Goal: Task Accomplishment & Management: Complete application form

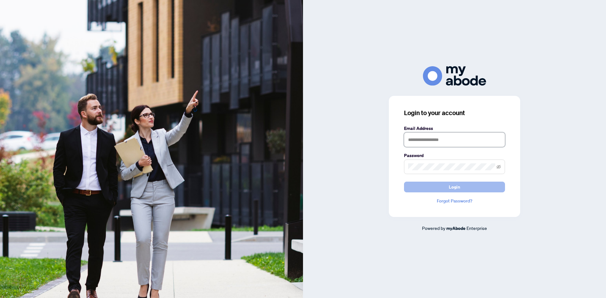
type input "**********"
click at [441, 184] on button "Login" at bounding box center [454, 187] width 101 height 11
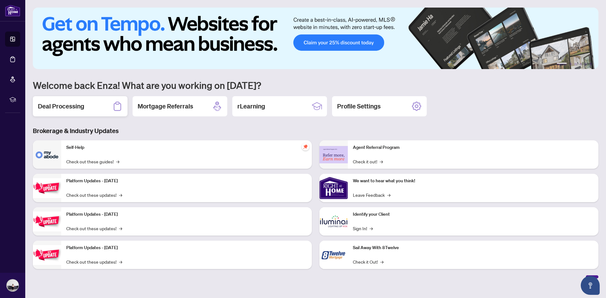
click at [78, 111] on h2 "Deal Processing" at bounding box center [61, 106] width 46 height 9
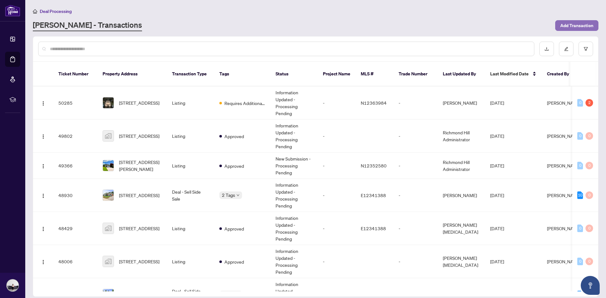
click at [573, 23] on span "Add Transaction" at bounding box center [577, 26] width 33 height 10
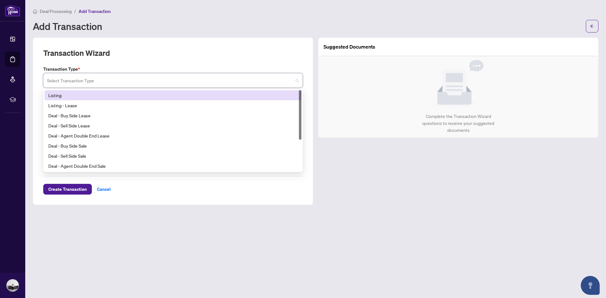
click at [77, 82] on input "search" at bounding box center [170, 82] width 246 height 14
click at [63, 95] on div "Listing" at bounding box center [172, 95] width 249 height 7
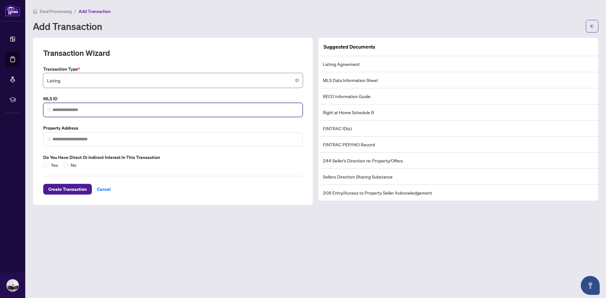
click at [67, 109] on input "search" at bounding box center [175, 110] width 246 height 7
click at [110, 107] on input "*" at bounding box center [175, 110] width 246 height 7
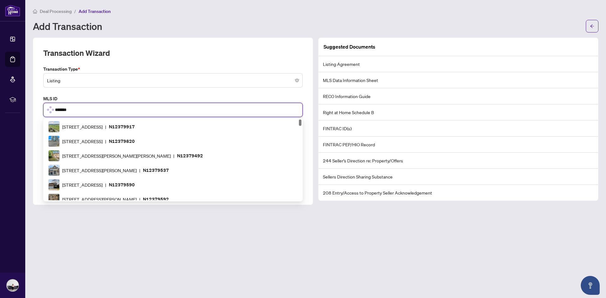
scroll to position [236, 0]
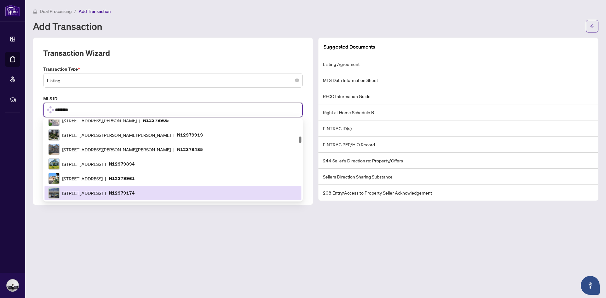
type input "*********"
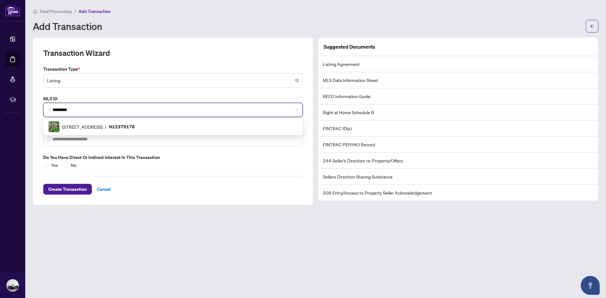
scroll to position [0, 0]
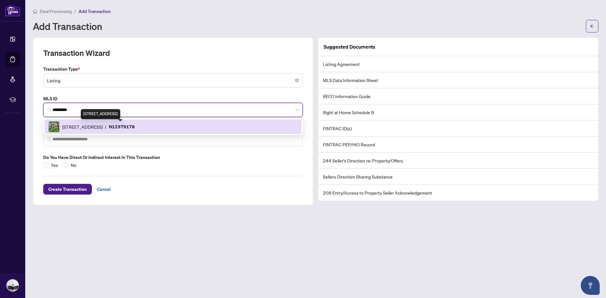
click at [103, 125] on span "[STREET_ADDRESS]" at bounding box center [82, 126] width 40 height 7
type input "**********"
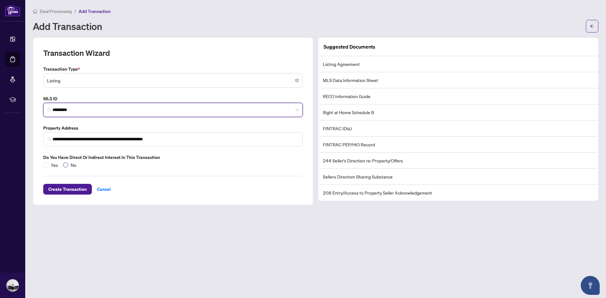
type input "*********"
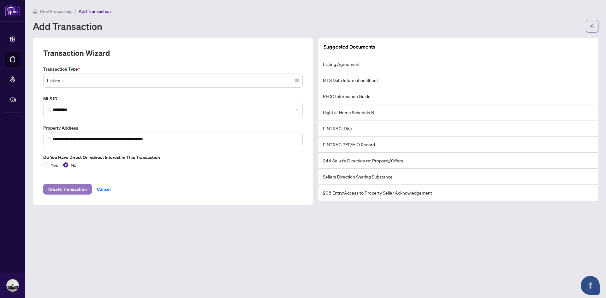
click at [69, 187] on span "Create Transaction" at bounding box center [67, 189] width 39 height 10
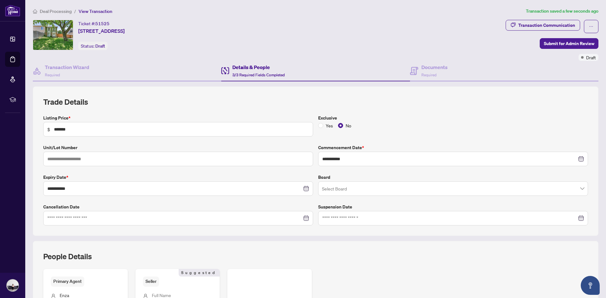
click at [346, 187] on input "search" at bounding box center [450, 190] width 257 height 14
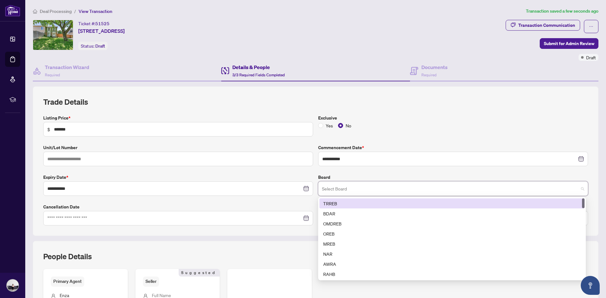
click at [341, 203] on div "TRREB" at bounding box center [452, 203] width 258 height 7
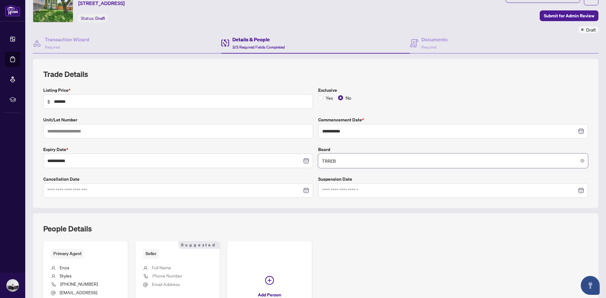
scroll to position [91, 0]
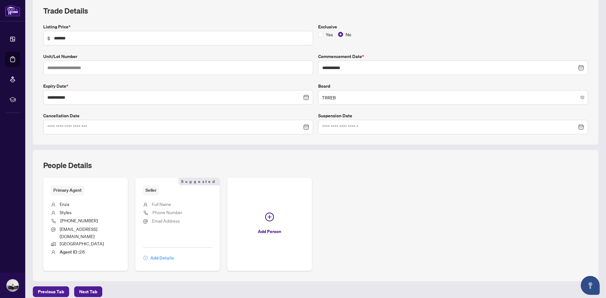
click at [161, 253] on span "Add Details" at bounding box center [162, 258] width 24 height 10
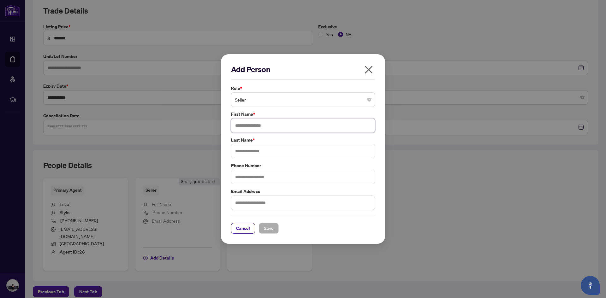
click at [265, 123] on input "text" at bounding box center [303, 125] width 144 height 15
type input "*"
type input "********"
click at [332, 156] on input "text" at bounding box center [303, 151] width 144 height 15
type input "**********"
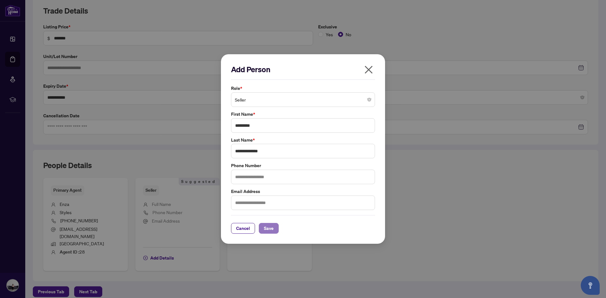
click at [269, 229] on span "Save" at bounding box center [269, 229] width 10 height 10
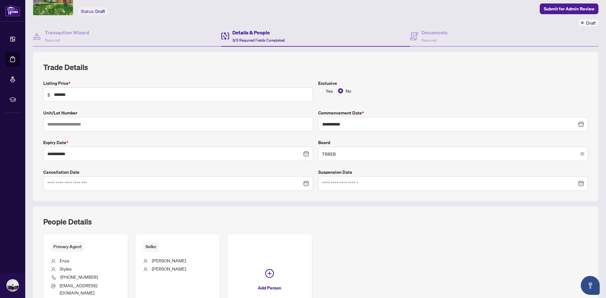
scroll to position [0, 0]
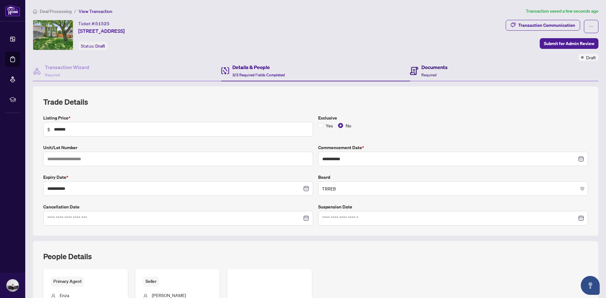
click at [422, 68] on h4 "Documents" at bounding box center [435, 67] width 26 height 8
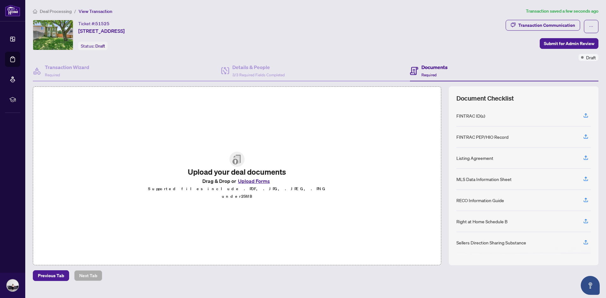
click at [248, 185] on button "Upload Forms" at bounding box center [254, 181] width 36 height 8
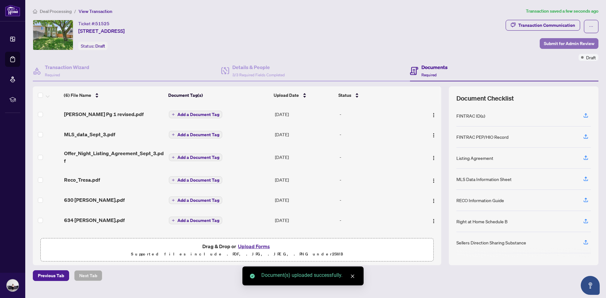
click at [549, 45] on span "Submit for Admin Review" at bounding box center [569, 44] width 51 height 10
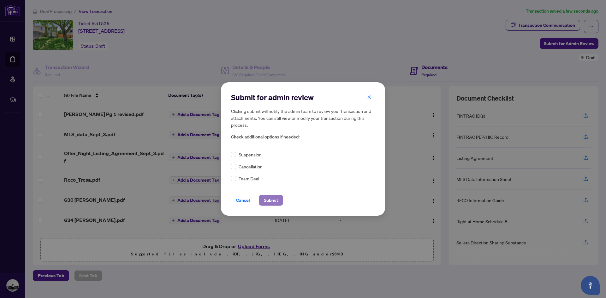
click at [269, 200] on span "Submit" at bounding box center [271, 200] width 14 height 10
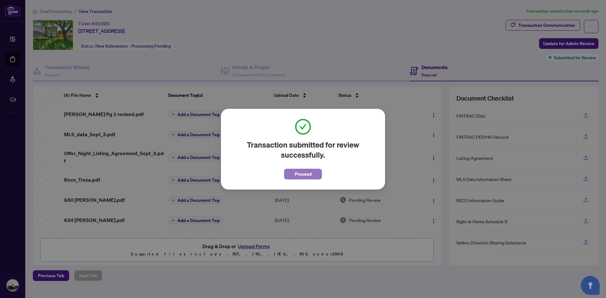
click at [310, 175] on span "Proceed" at bounding box center [303, 174] width 17 height 10
